Goal: Task Accomplishment & Management: Manage account settings

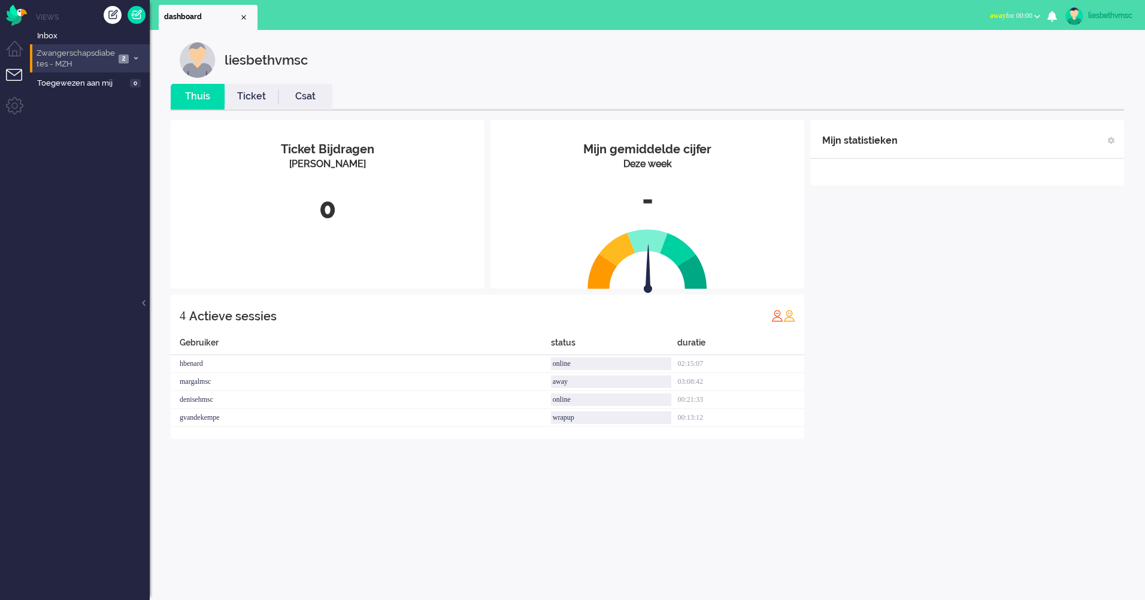
click at [92, 59] on span "Zwangerschapsdiabetes - MZH" at bounding box center [75, 59] width 80 height 22
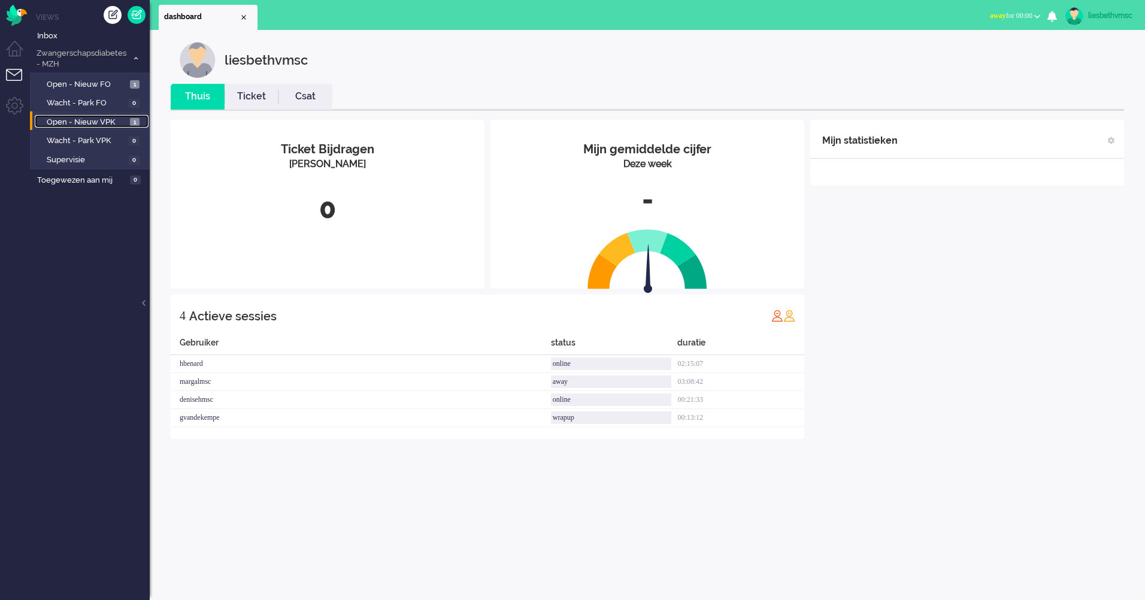
click at [70, 117] on span "Open - Nieuw VPK" at bounding box center [87, 122] width 80 height 11
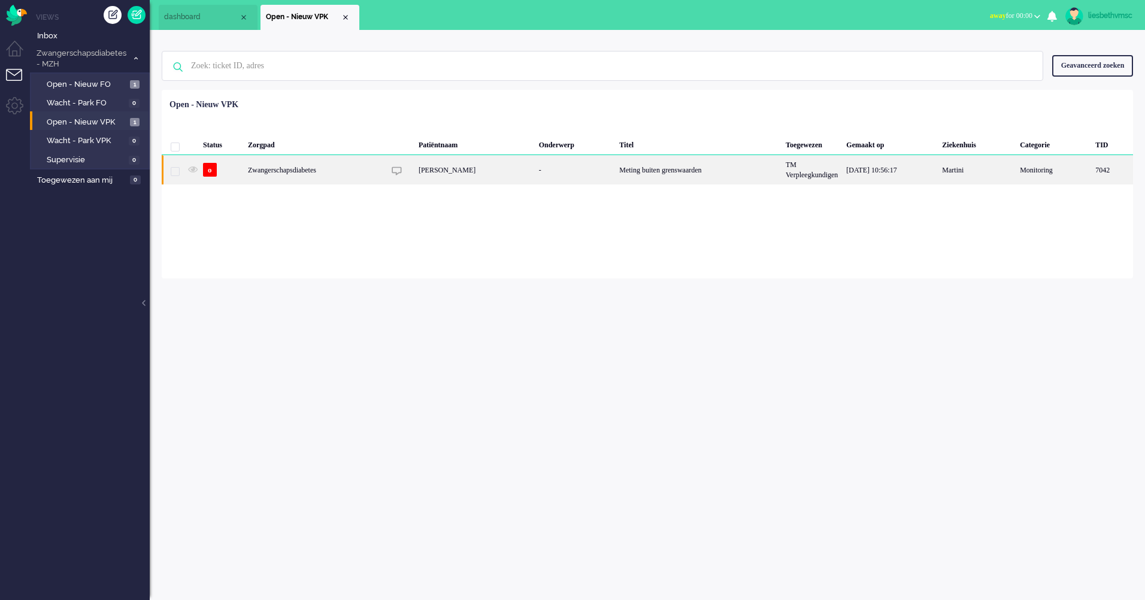
click at [442, 172] on div "[PERSON_NAME]" at bounding box center [474, 169] width 120 height 29
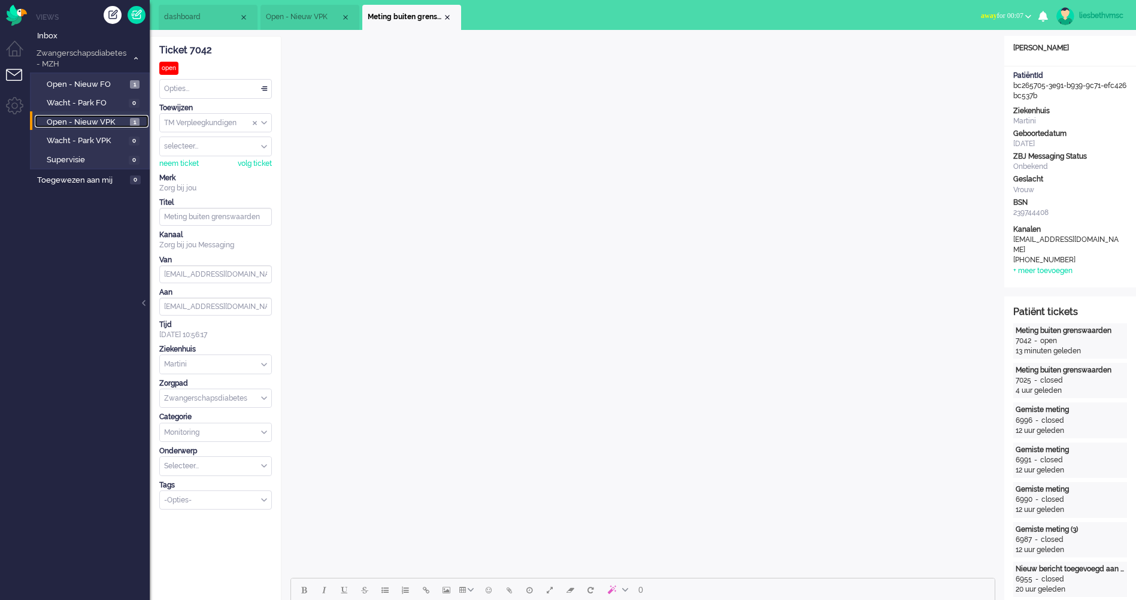
click at [80, 118] on span "Open - Nieuw VPK" at bounding box center [87, 122] width 80 height 11
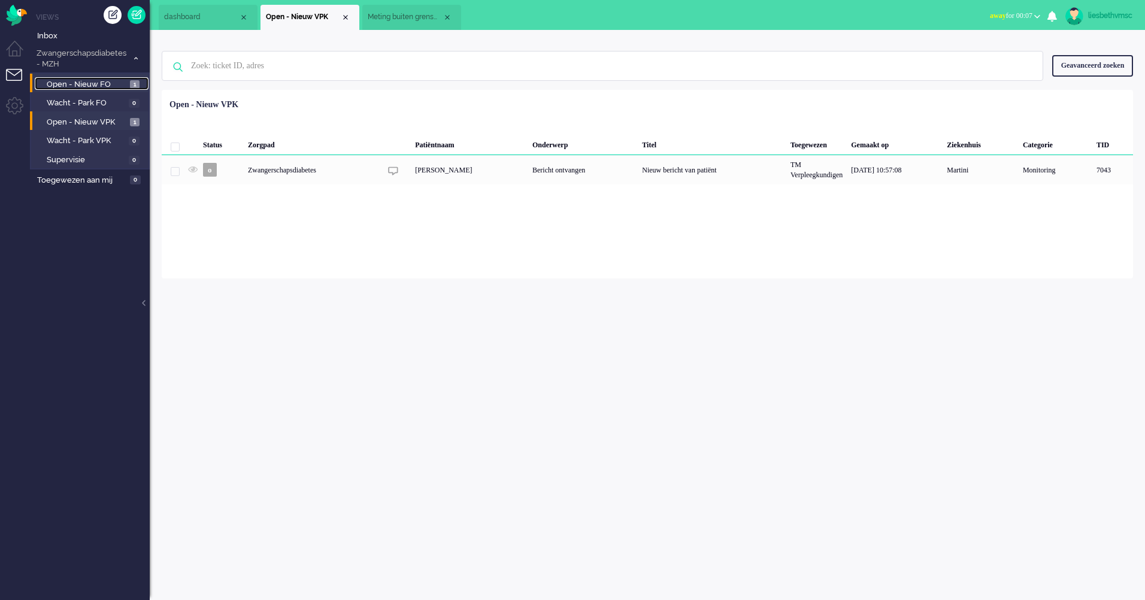
click at [80, 84] on span "Open - Nieuw FO" at bounding box center [87, 84] width 80 height 11
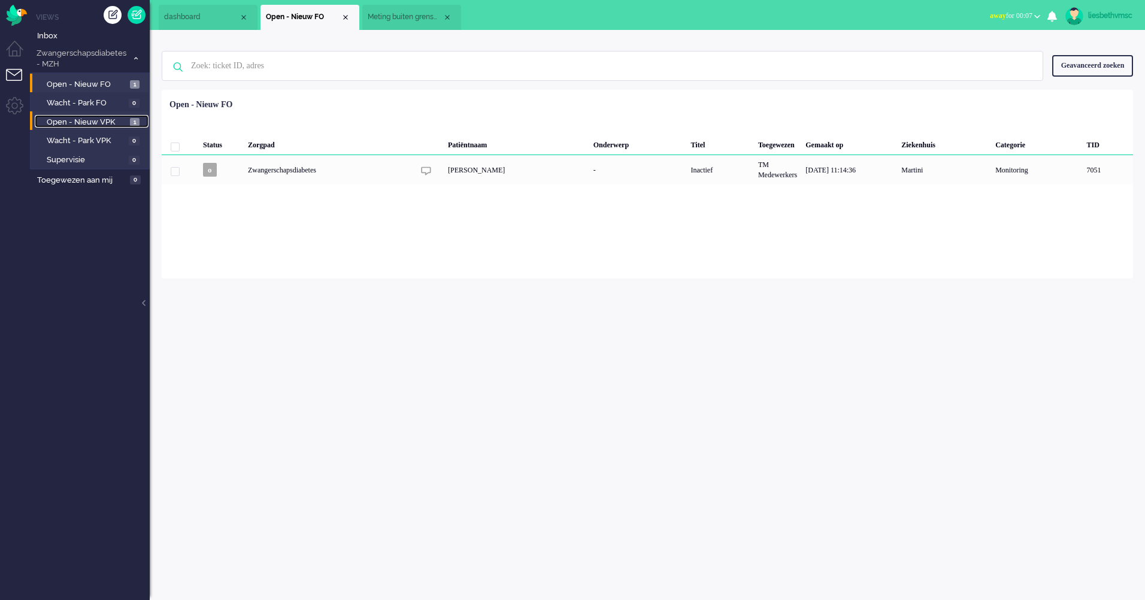
click at [81, 117] on span "Open - Nieuw VPK" at bounding box center [87, 122] width 80 height 11
